Goal: Find specific page/section

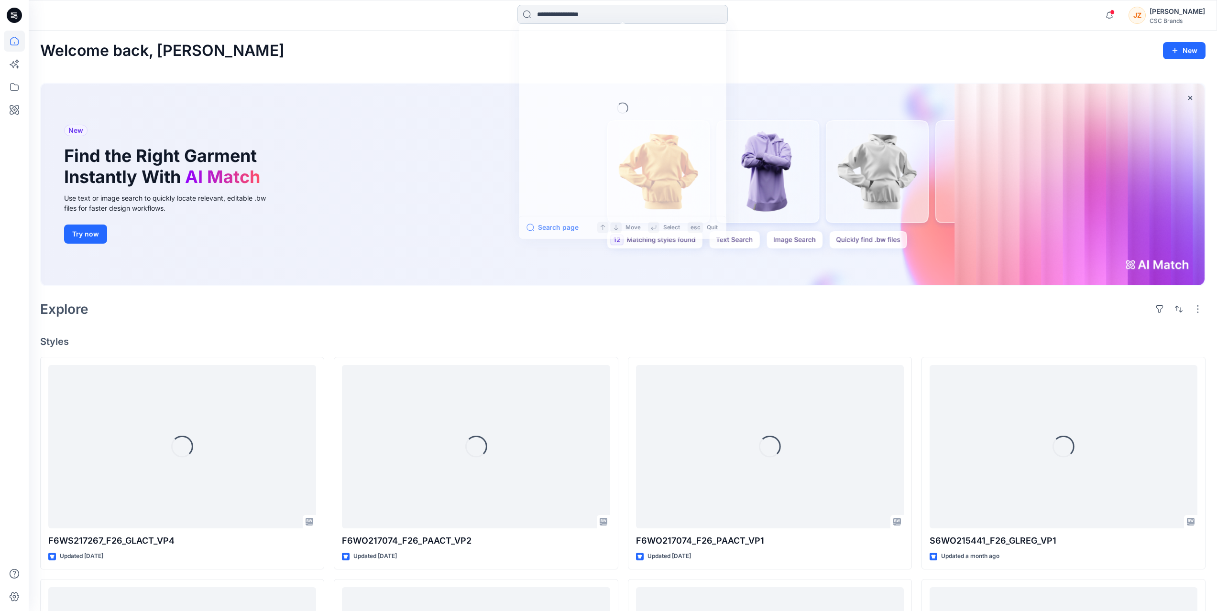
click at [551, 18] on input at bounding box center [622, 14] width 210 height 19
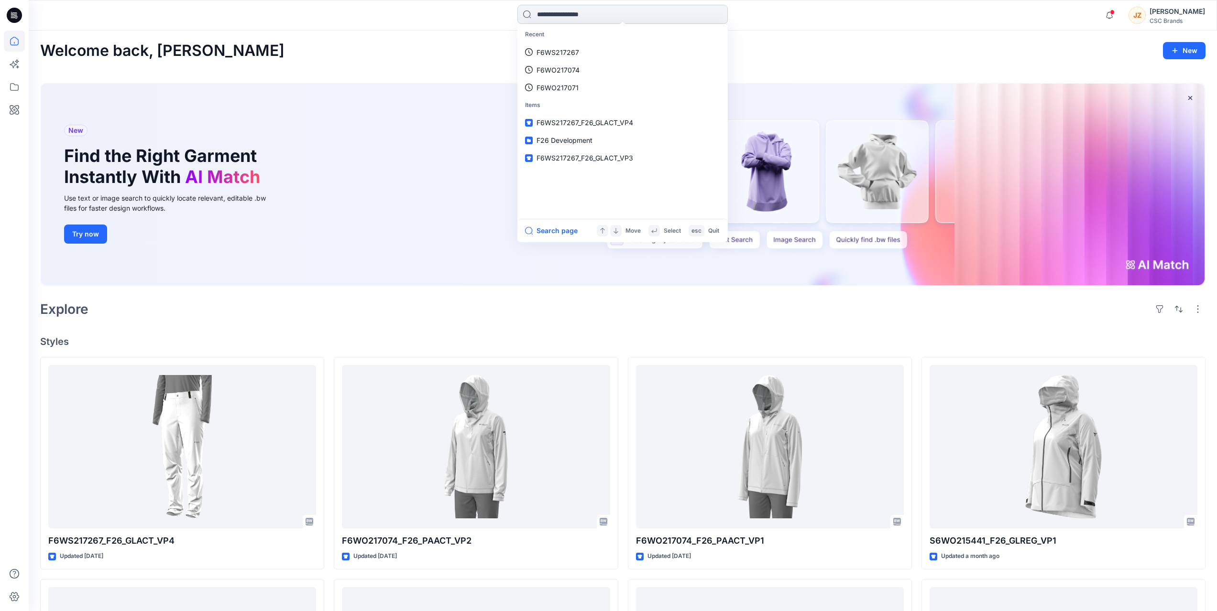
drag, startPoint x: 567, startPoint y: 11, endPoint x: 680, endPoint y: 7, distance: 113.8
click at [567, 11] on input at bounding box center [622, 14] width 210 height 19
paste input "**********"
type input "**********"
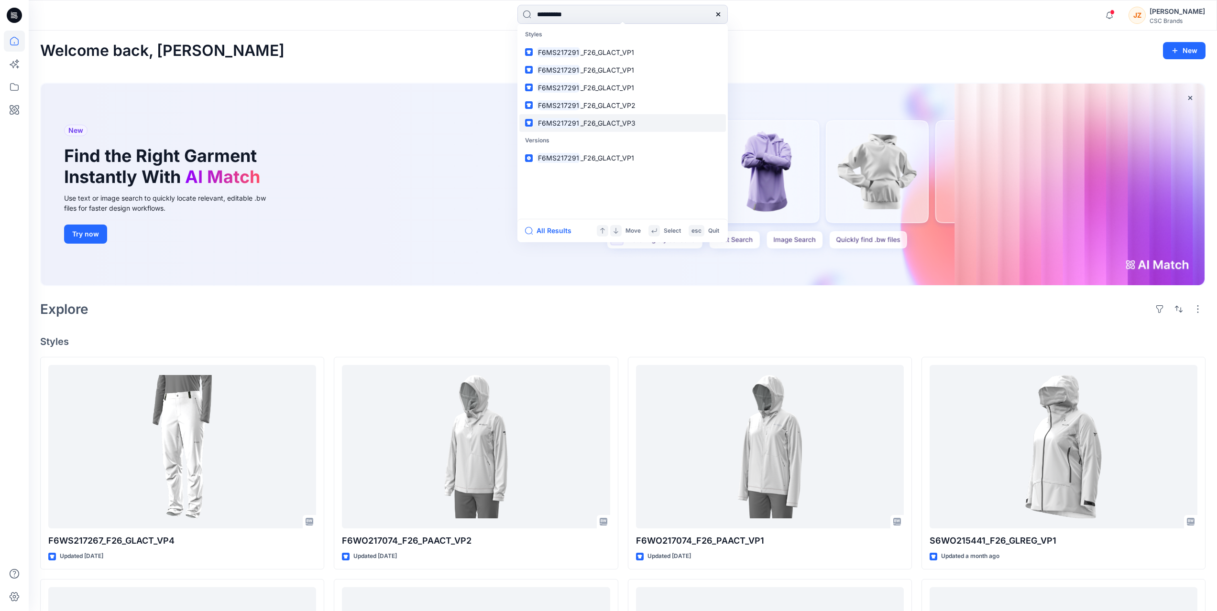
click at [625, 124] on span "_F26_GLACT_VP3" at bounding box center [607, 123] width 55 height 8
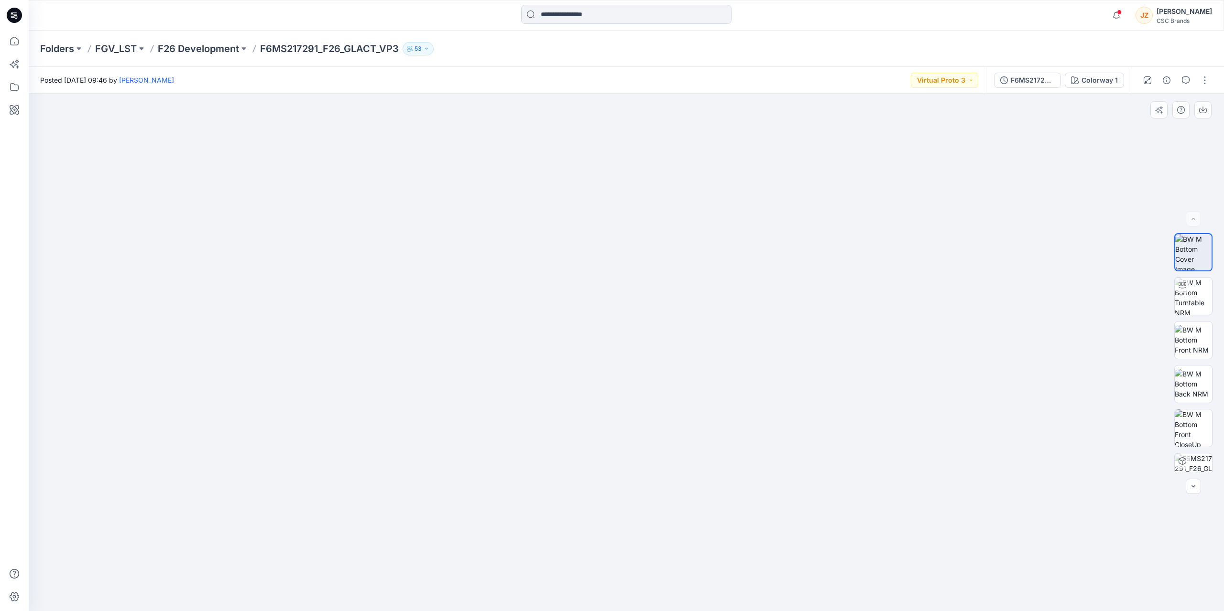
drag, startPoint x: 161, startPoint y: 329, endPoint x: 166, endPoint y: 329, distance: 5.7
click at [161, 329] on div at bounding box center [626, 353] width 1195 height 518
drag, startPoint x: 274, startPoint y: 168, endPoint x: 232, endPoint y: 123, distance: 61.6
click at [268, 168] on div at bounding box center [626, 353] width 1195 height 518
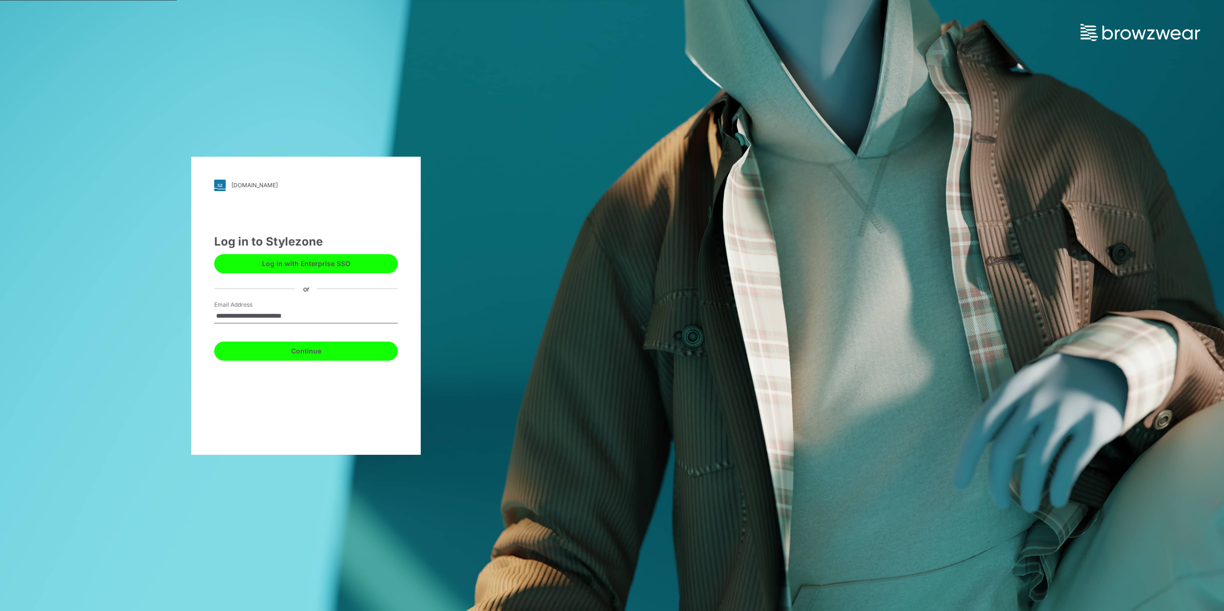
click at [318, 349] on button "Continue" at bounding box center [306, 351] width 184 height 19
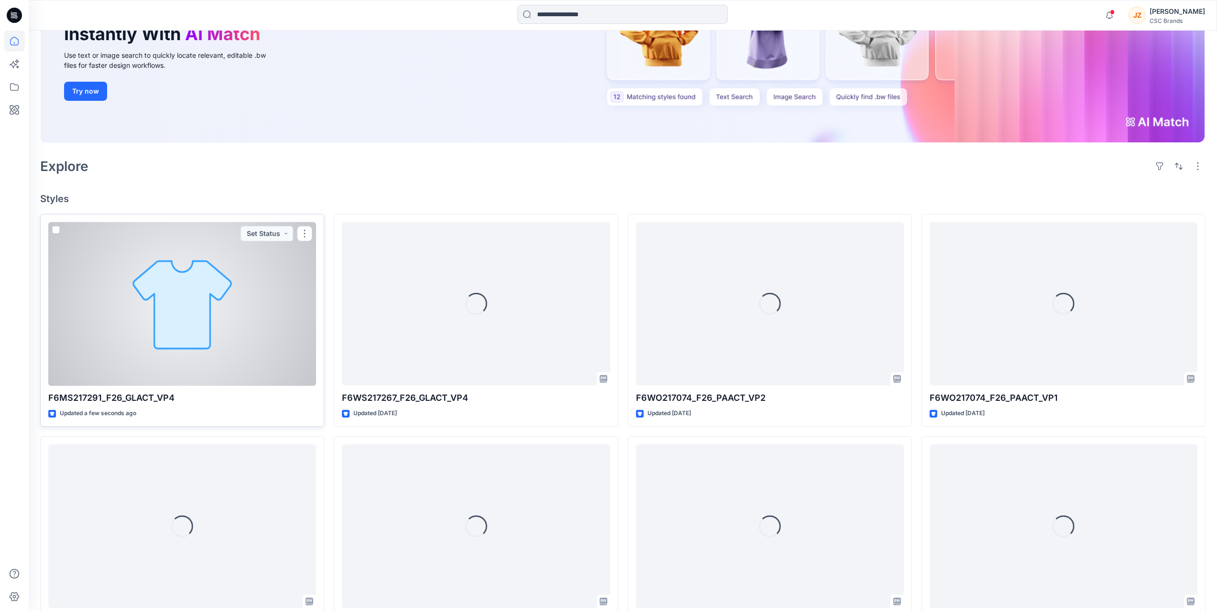
scroll to position [143, 0]
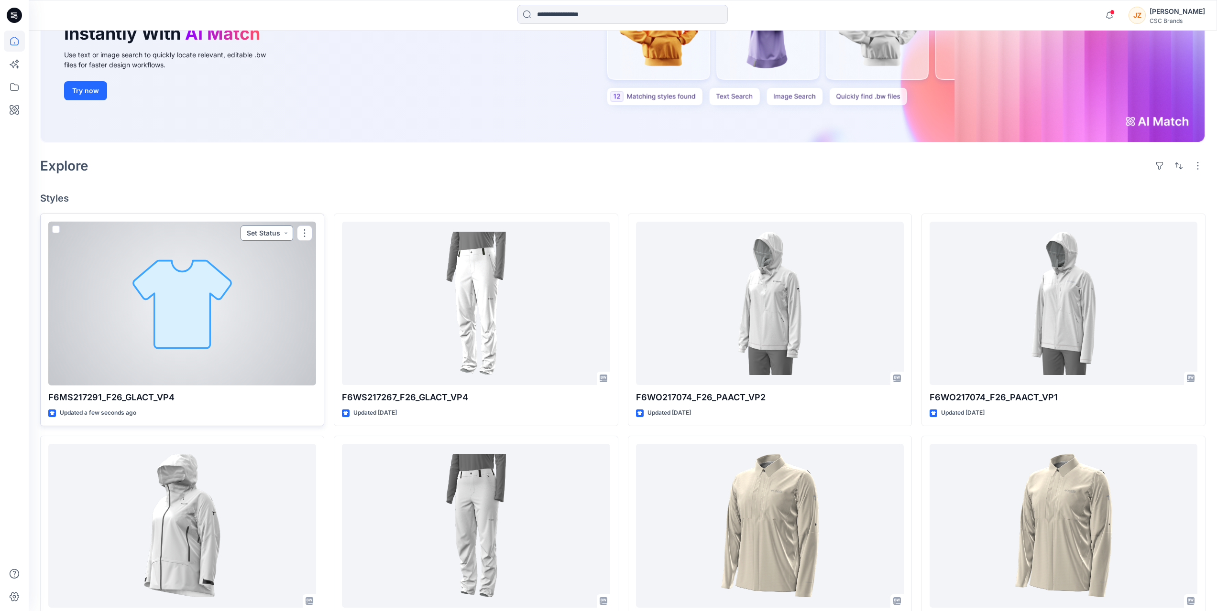
click at [276, 232] on button "Set Status" at bounding box center [266, 233] width 53 height 15
click at [280, 254] on icon "button" at bounding box center [282, 257] width 8 height 8
click at [287, 237] on button "Set Status" at bounding box center [266, 233] width 53 height 15
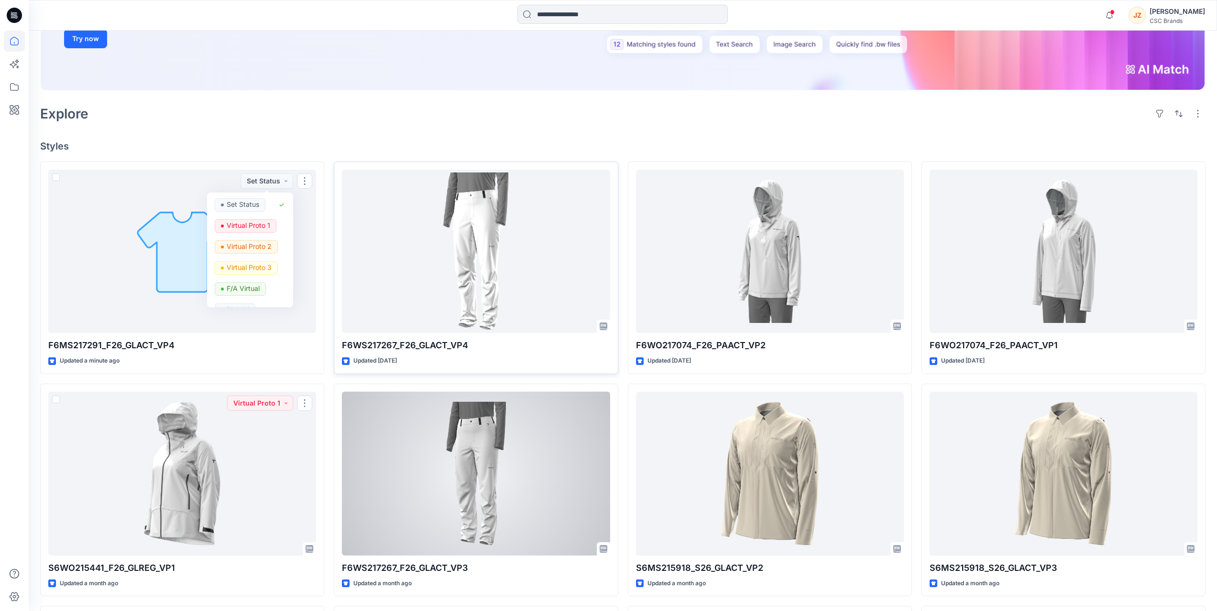
scroll to position [191, 0]
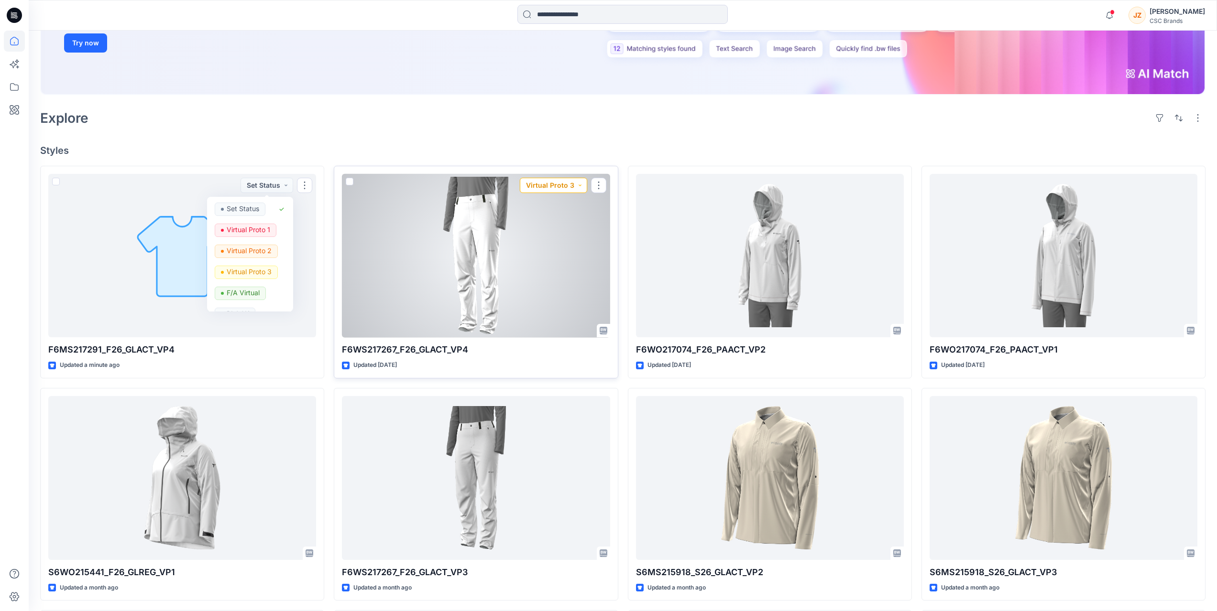
click at [552, 191] on button "Virtual Proto 3" at bounding box center [553, 185] width 67 height 15
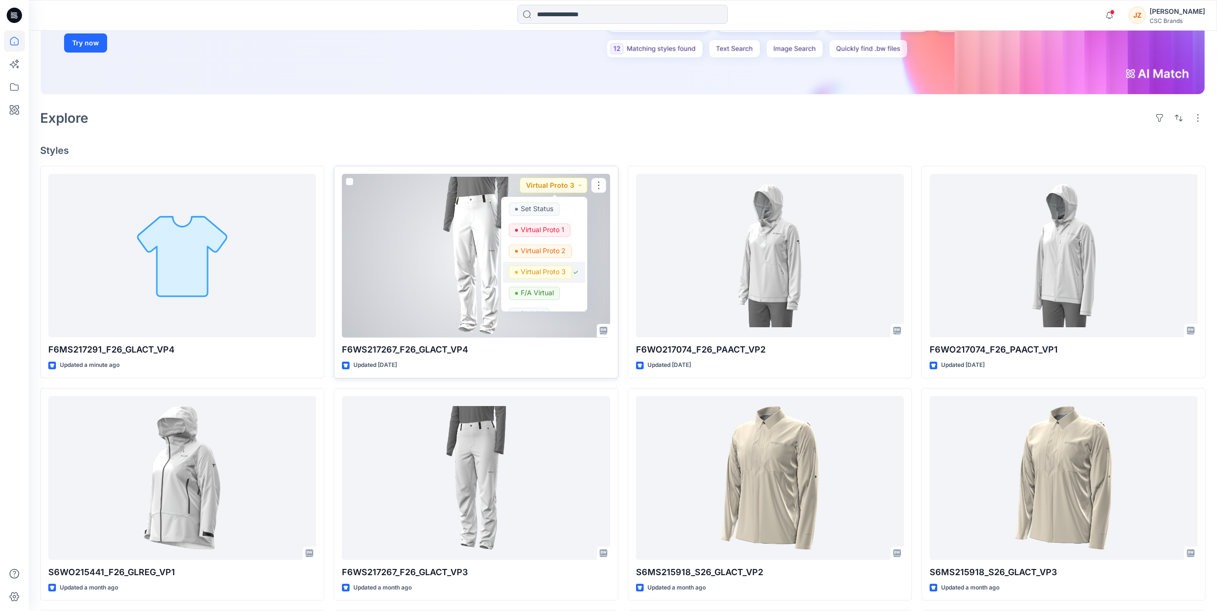
click at [575, 273] on icon "button" at bounding box center [576, 273] width 8 height 8
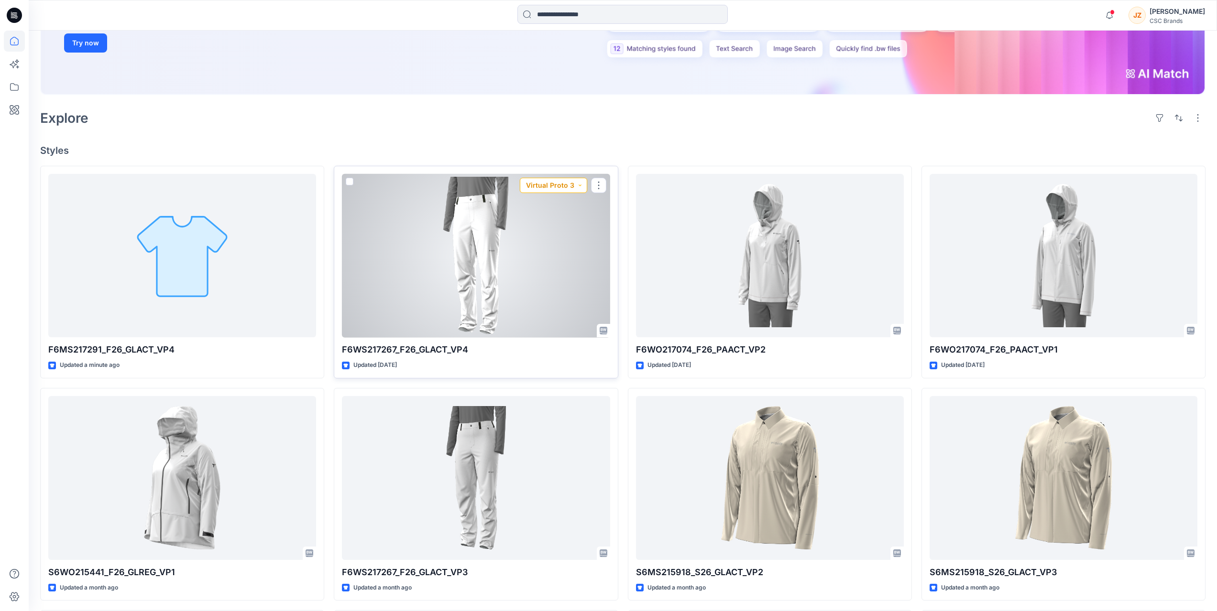
click at [556, 188] on button "Virtual Proto 3" at bounding box center [553, 185] width 67 height 15
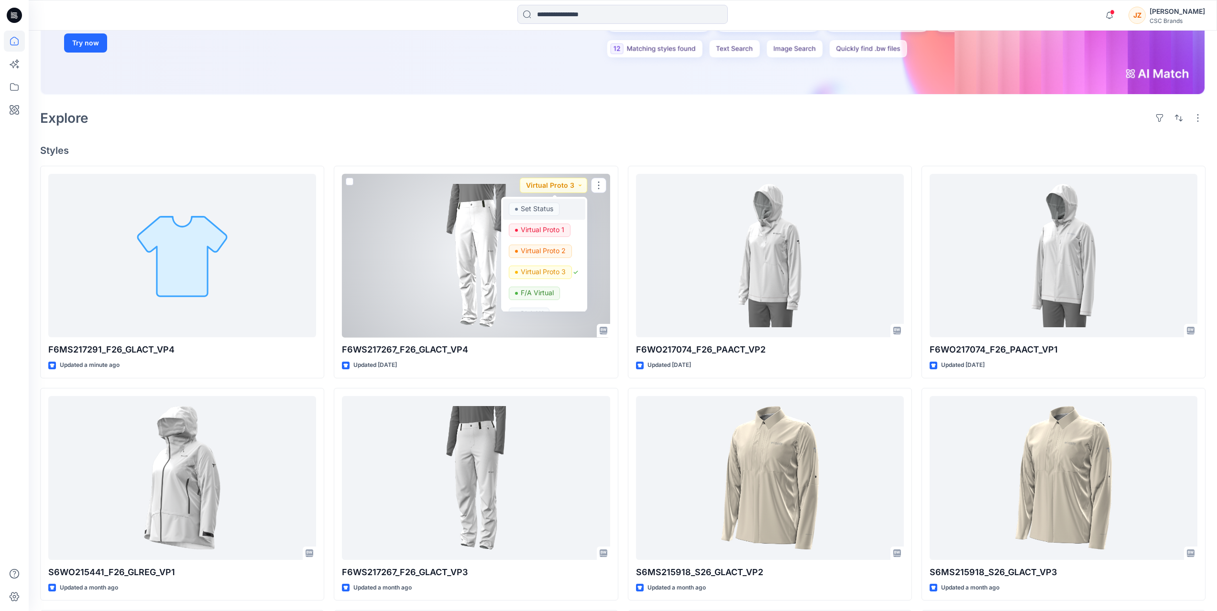
click at [519, 209] on span "Set Status" at bounding box center [534, 209] width 51 height 13
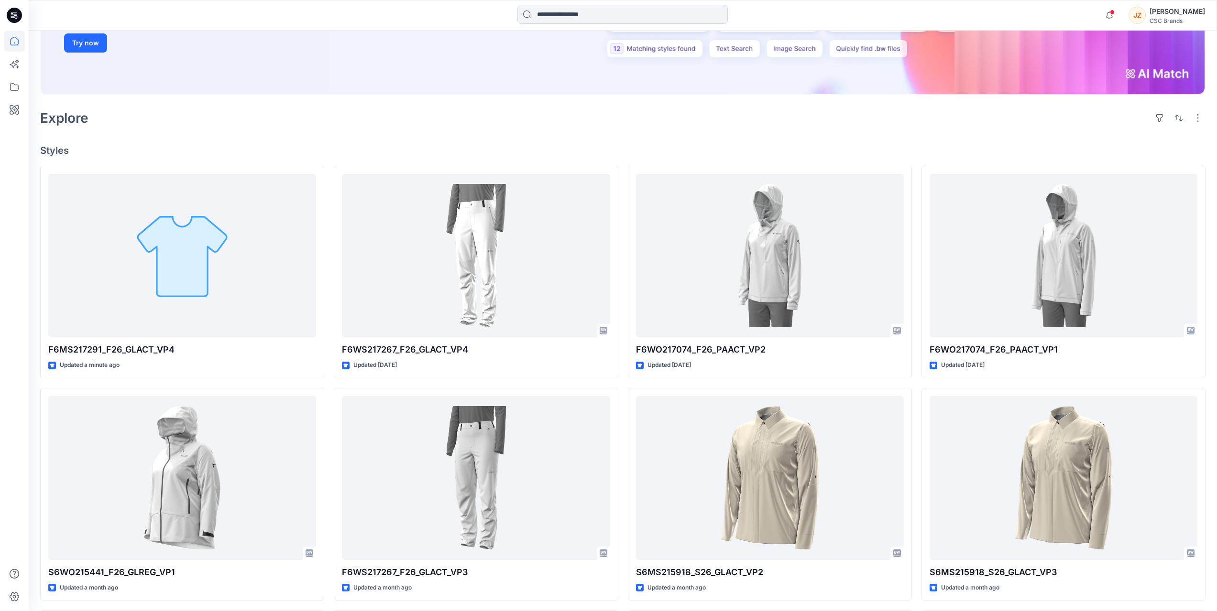
click at [483, 131] on div "Welcome back, Joseph New New Find the Right Garment Instantly With AI Match Use…" at bounding box center [623, 354] width 1188 height 1030
click at [215, 131] on div "Welcome back, Joseph New New Find the Right Garment Instantly With AI Match Use…" at bounding box center [623, 354] width 1188 height 1030
click at [239, 117] on div "Explore" at bounding box center [622, 118] width 1165 height 23
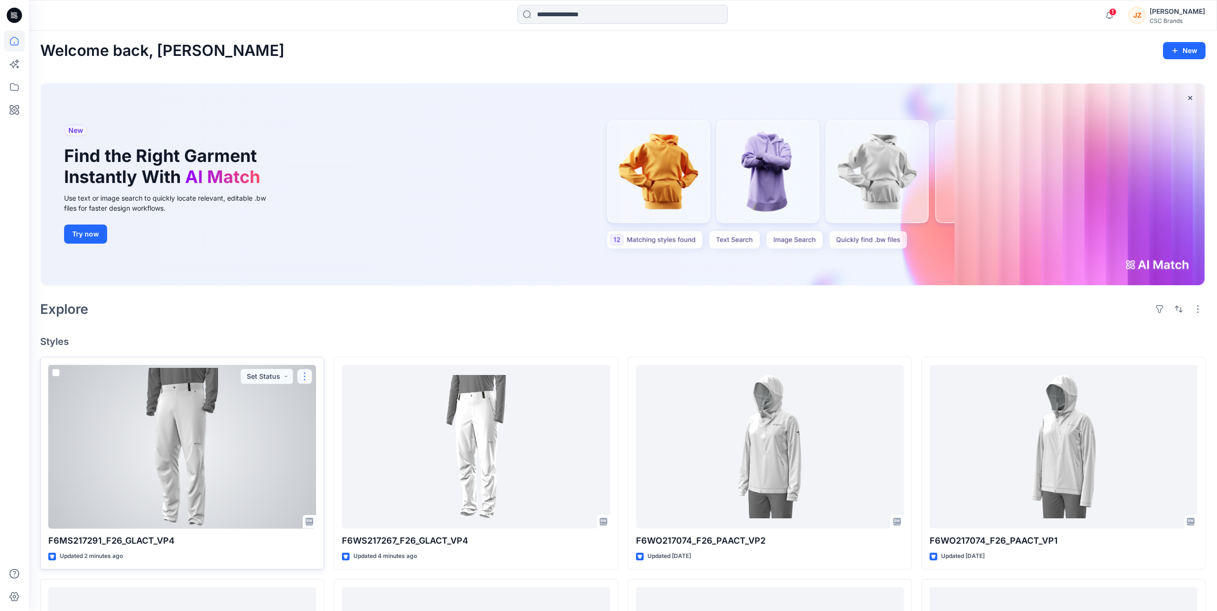
click at [303, 381] on button "button" at bounding box center [304, 376] width 15 height 15
click at [331, 434] on p "Duplicate to..." at bounding box center [338, 434] width 44 height 10
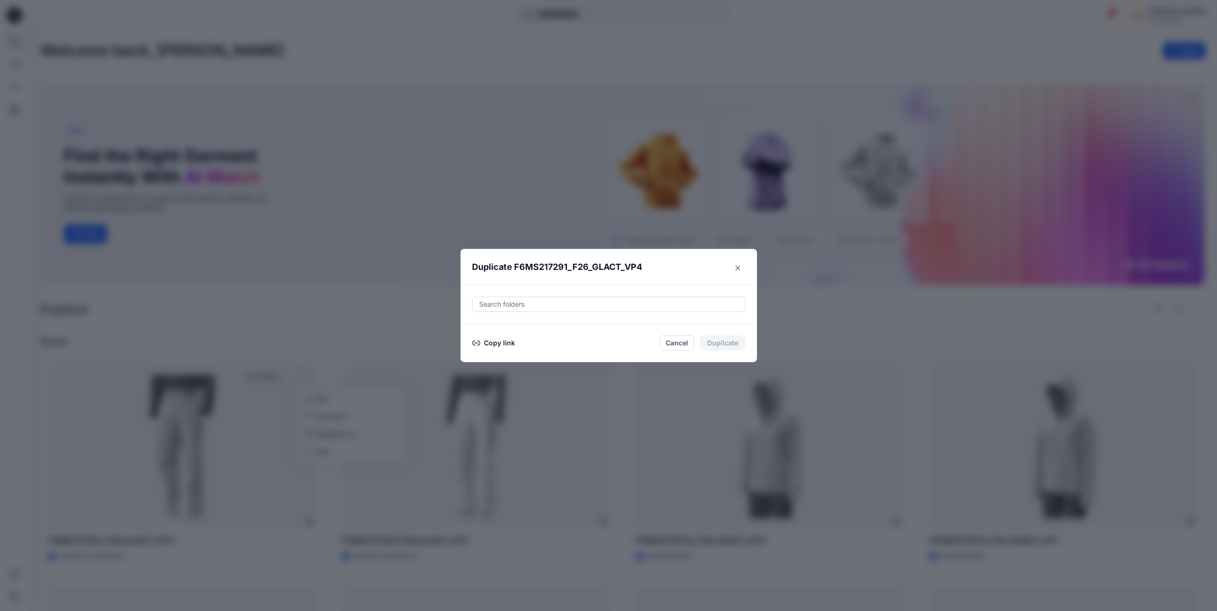
click at [508, 342] on button "Copy link" at bounding box center [494, 343] width 44 height 11
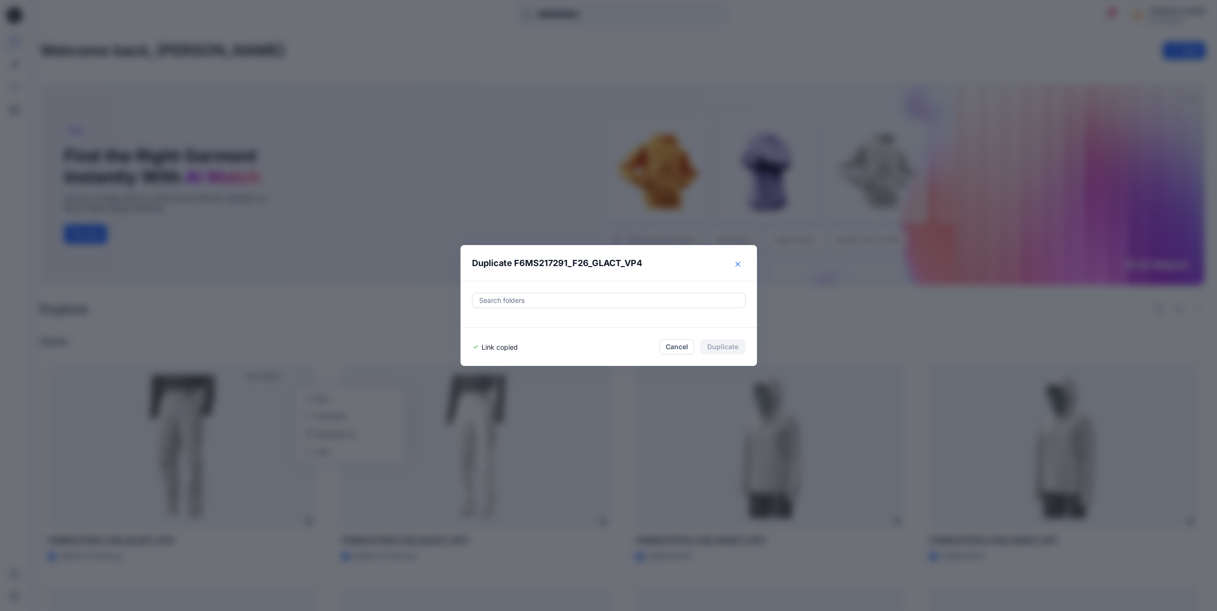
click at [740, 264] on icon "Close" at bounding box center [737, 264] width 5 height 5
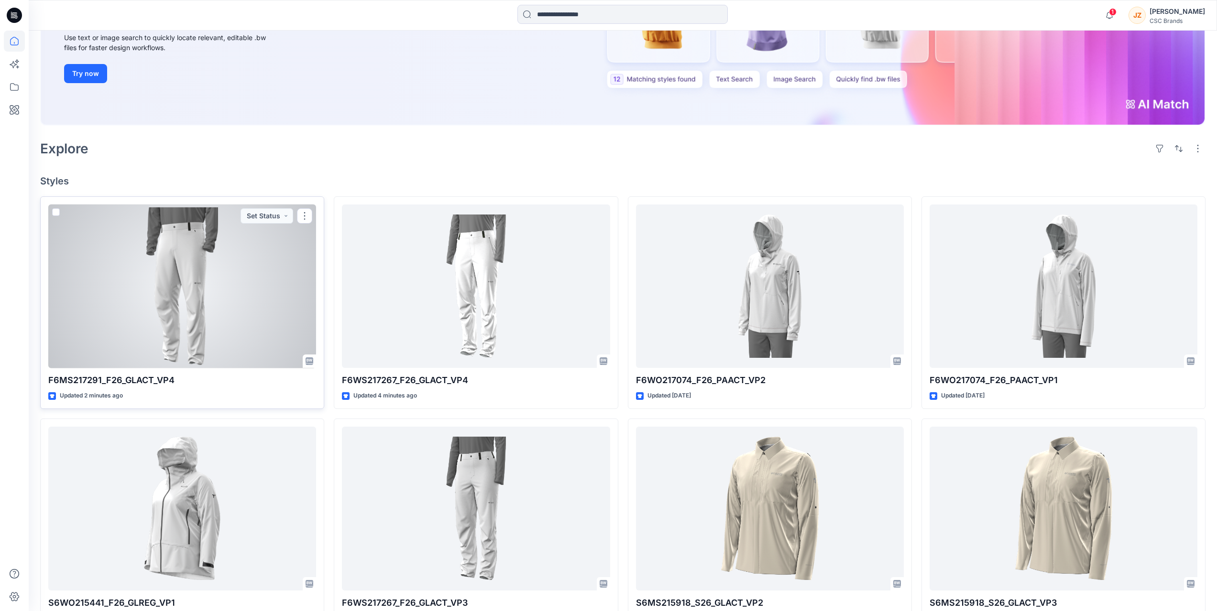
scroll to position [143, 0]
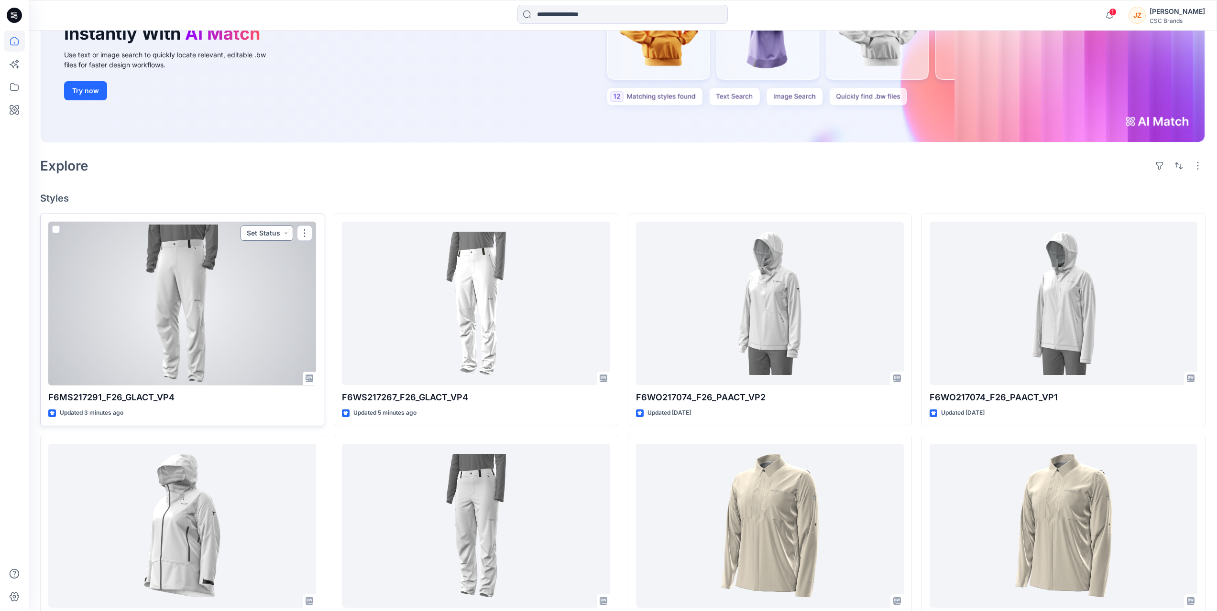
click at [275, 236] on button "Set Status" at bounding box center [266, 233] width 53 height 15
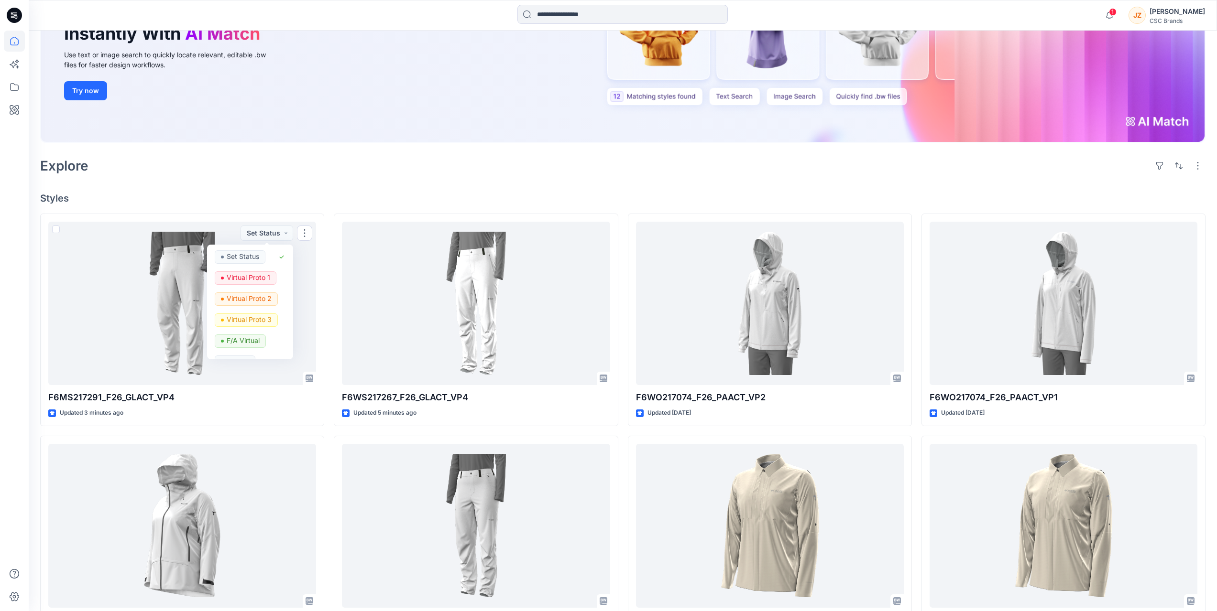
click at [272, 174] on div "Explore" at bounding box center [622, 165] width 1165 height 23
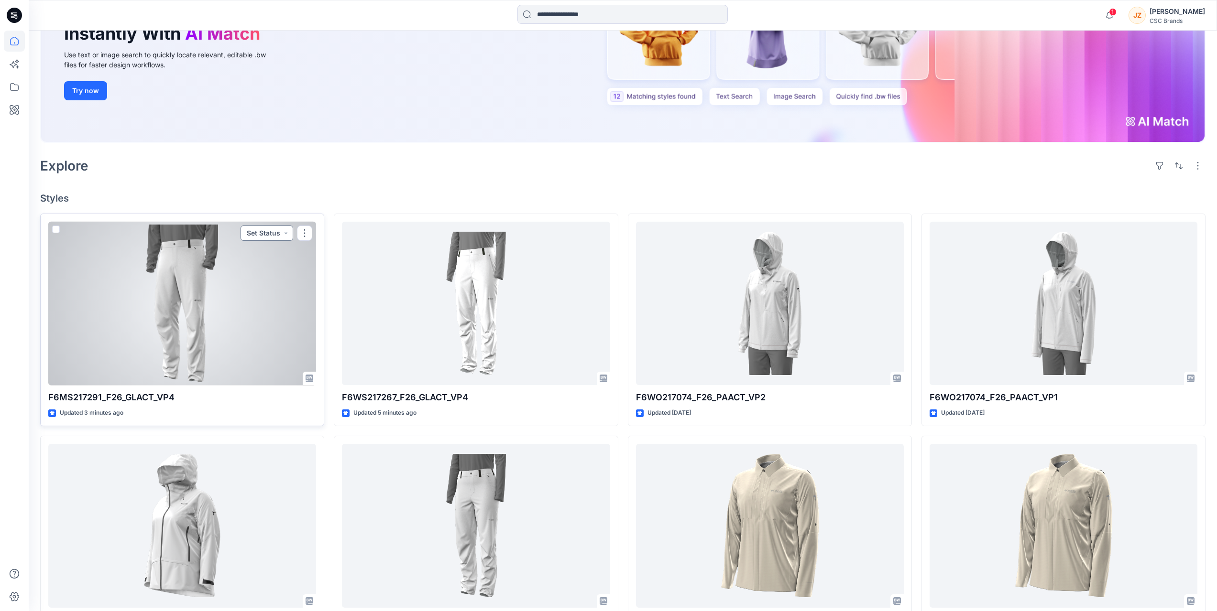
click at [283, 235] on button "Set Status" at bounding box center [266, 233] width 53 height 15
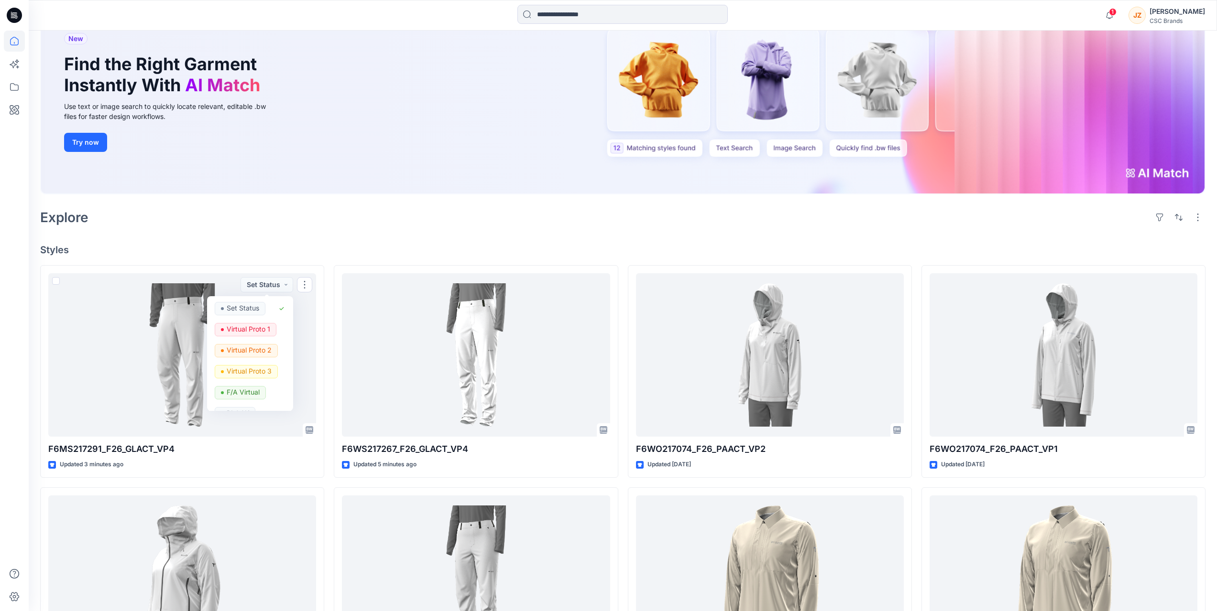
scroll to position [0, 0]
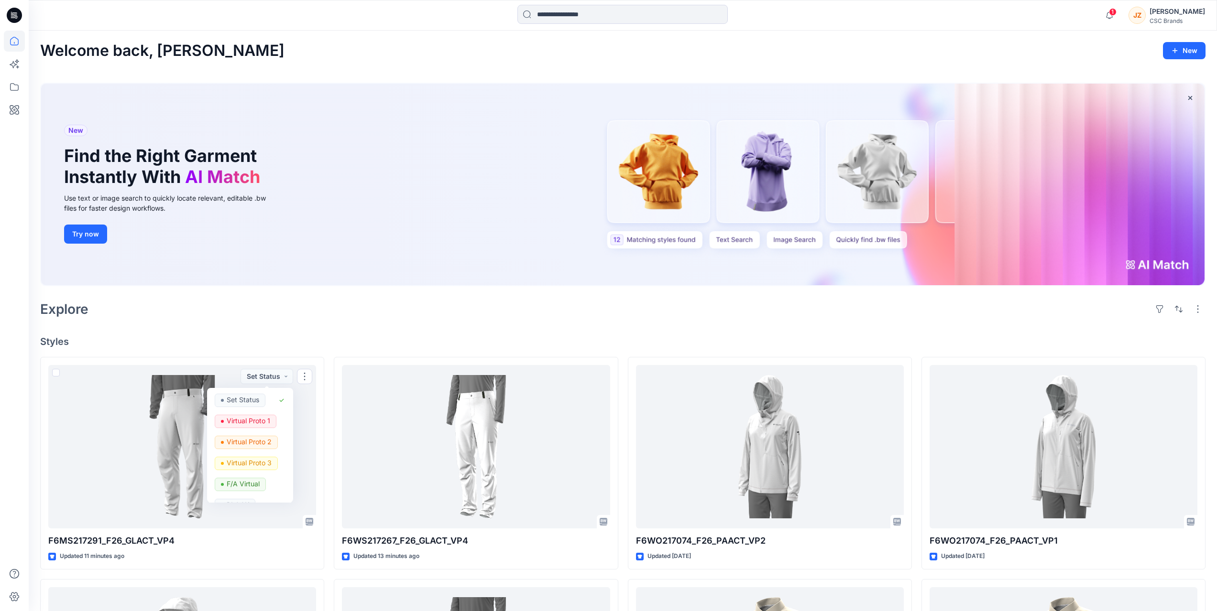
click at [207, 17] on div at bounding box center [177, 15] width 297 height 21
